Goal: Task Accomplishment & Management: Use online tool/utility

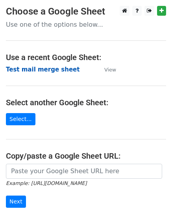
click at [56, 69] on strong "Test mail merge sheet" at bounding box center [43, 69] width 74 height 7
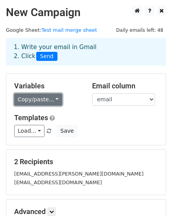
click at [53, 99] on link "Copy/paste..." at bounding box center [38, 100] width 48 height 12
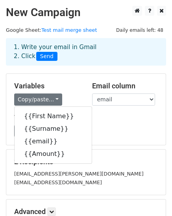
click at [103, 124] on div "Templates Load... No templates saved Save" at bounding box center [85, 126] width 155 height 24
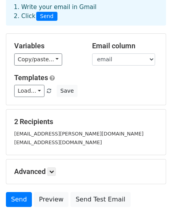
scroll to position [70, 0]
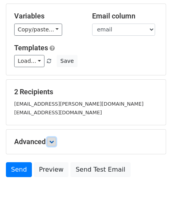
click at [52, 142] on icon at bounding box center [51, 142] width 5 height 5
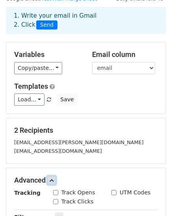
scroll to position [0, 0]
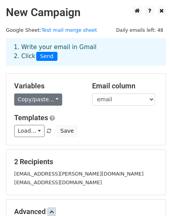
drag, startPoint x: 7, startPoint y: 76, endPoint x: 47, endPoint y: 96, distance: 44.5
click at [47, 96] on div "Variables Copy/paste... {{First Name}} {{Surname}} {{email}} {{Amount}} Email c…" at bounding box center [85, 109] width 159 height 71
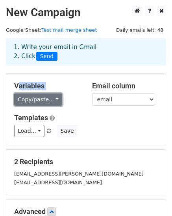
click at [52, 98] on link "Copy/paste..." at bounding box center [38, 100] width 48 height 12
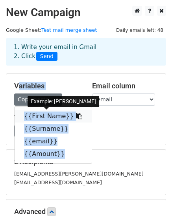
click at [52, 116] on link "{{First Name}}" at bounding box center [53, 116] width 77 height 13
copy div "Variables Copy/paste... {{First Name}} {{Surname}} {{email}} {{Amount}}"
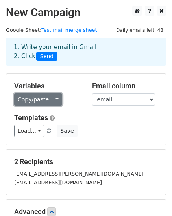
click at [54, 96] on link "Copy/paste..." at bounding box center [38, 100] width 48 height 12
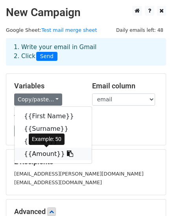
click at [42, 153] on link "{{Amount}}" at bounding box center [53, 154] width 77 height 13
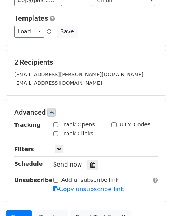
scroll to position [104, 0]
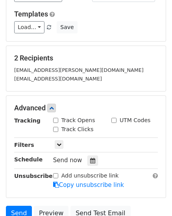
click at [56, 122] on input "Track Opens" at bounding box center [55, 120] width 5 height 5
checkbox input "true"
click at [55, 129] on input "Track Clicks" at bounding box center [55, 129] width 5 height 5
checkbox input "true"
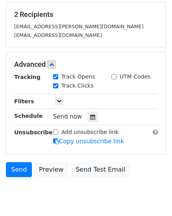
scroll to position [154, 0]
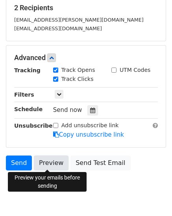
click at [43, 161] on link "Preview" at bounding box center [51, 163] width 35 height 15
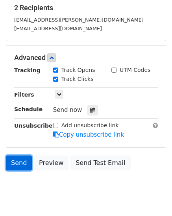
click at [13, 161] on link "Send" at bounding box center [19, 163] width 26 height 15
